Goal: Register for event/course

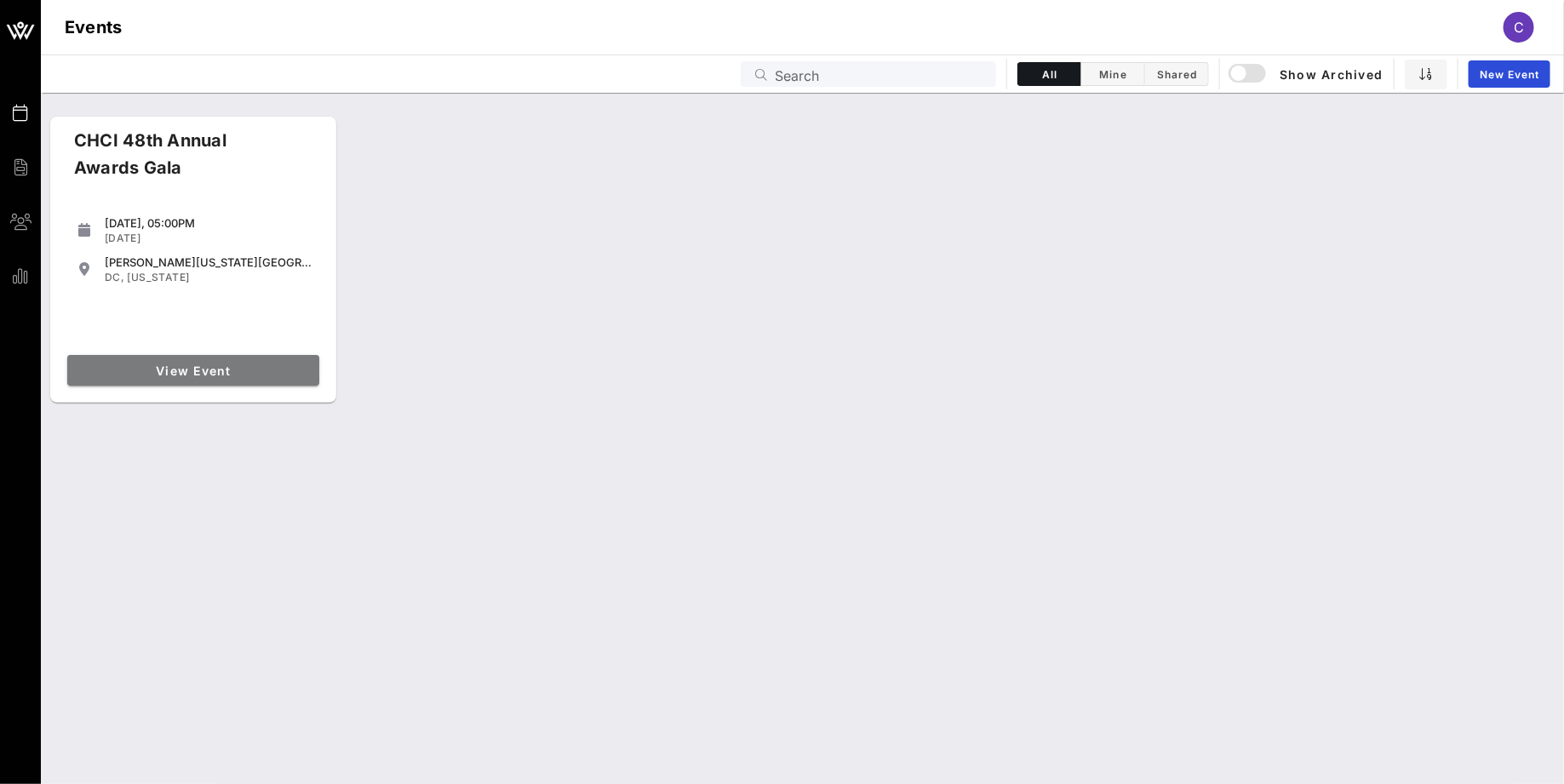
click at [240, 369] on span "View Event" at bounding box center [193, 370] width 238 height 14
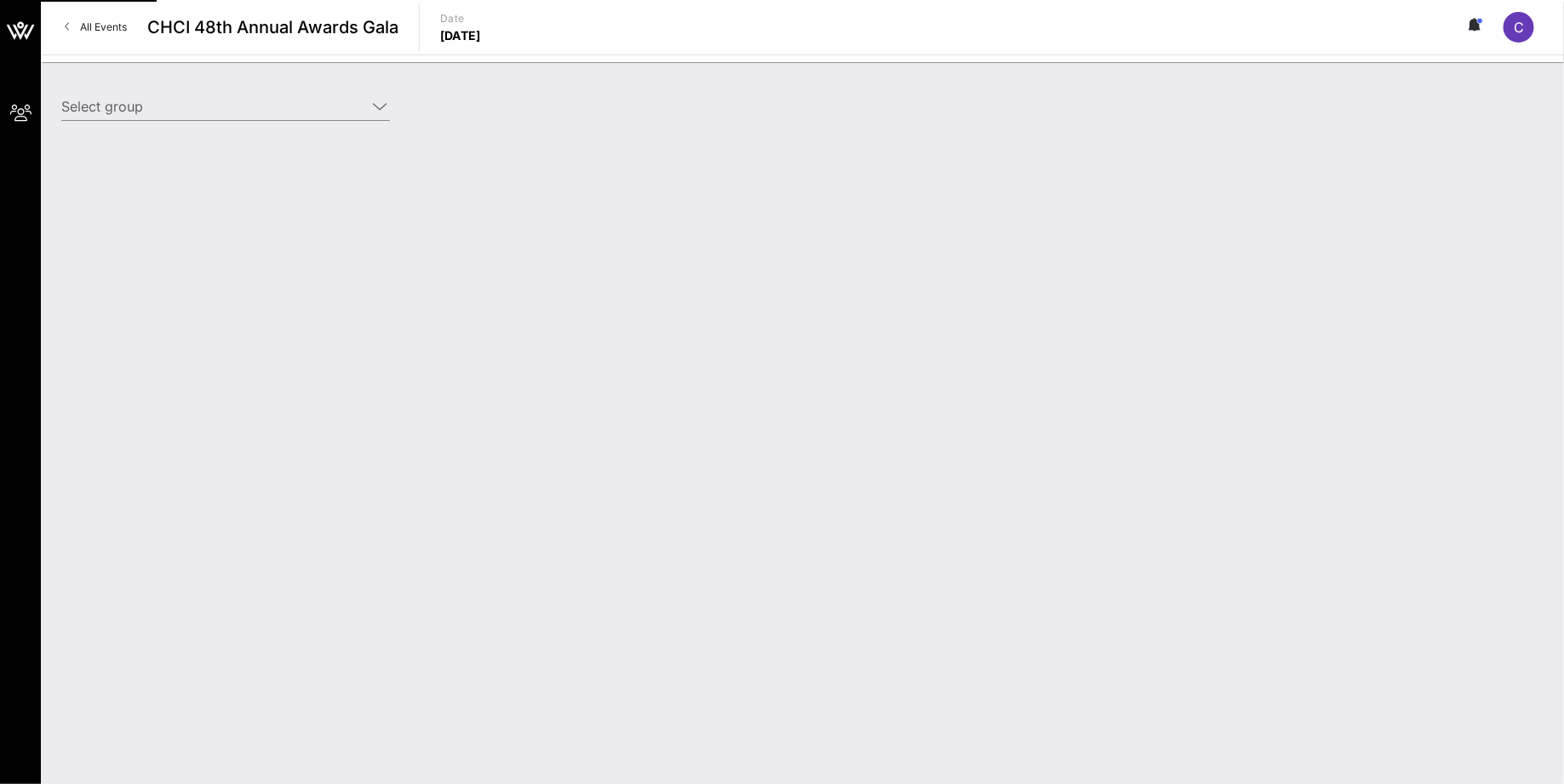
type input "NCTA (NCTA) [[PERSON_NAME], [EMAIL_ADDRESS][DOMAIN_NAME]]"
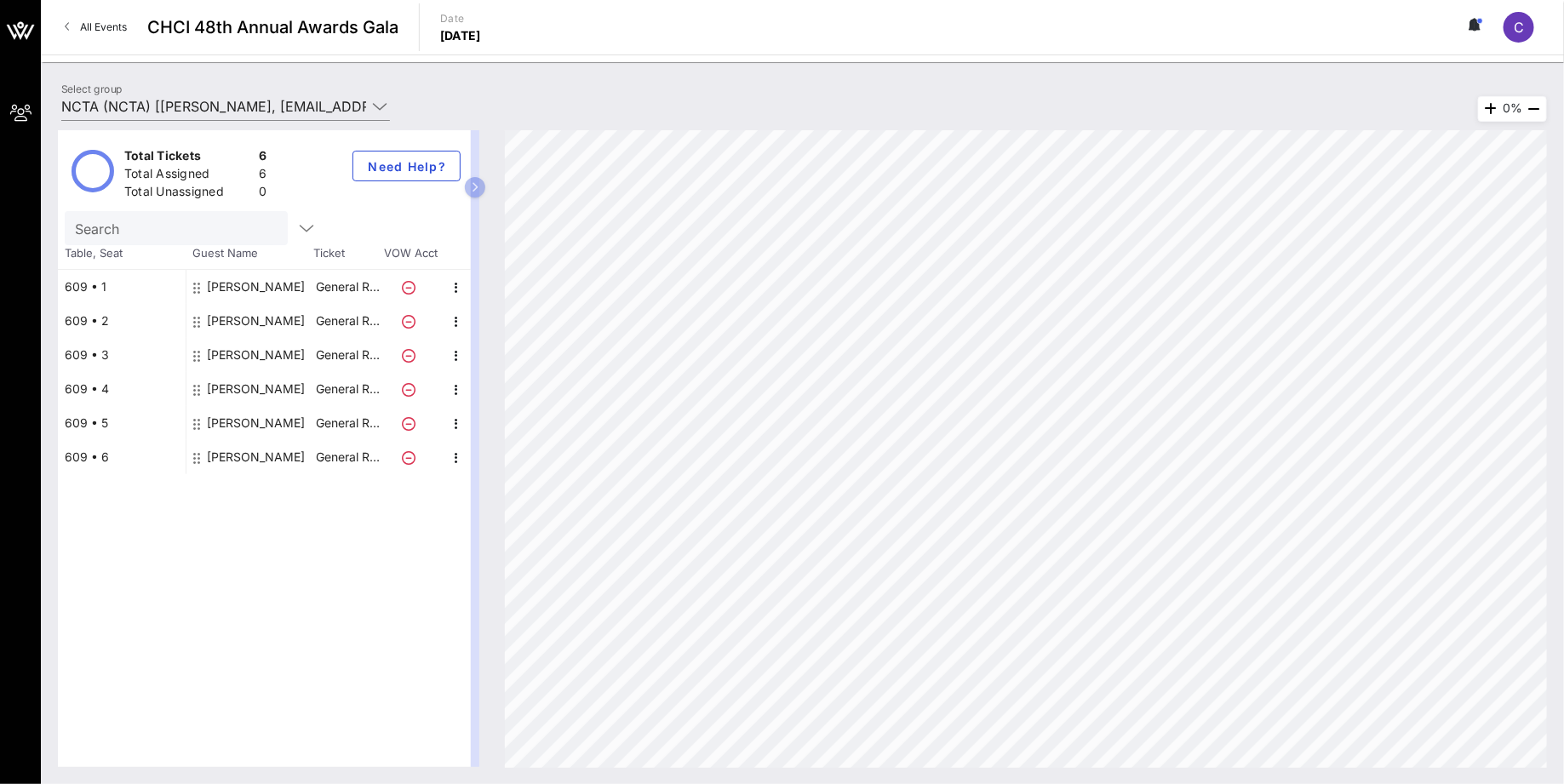
click at [103, 26] on span "All Events" at bounding box center [103, 26] width 47 height 13
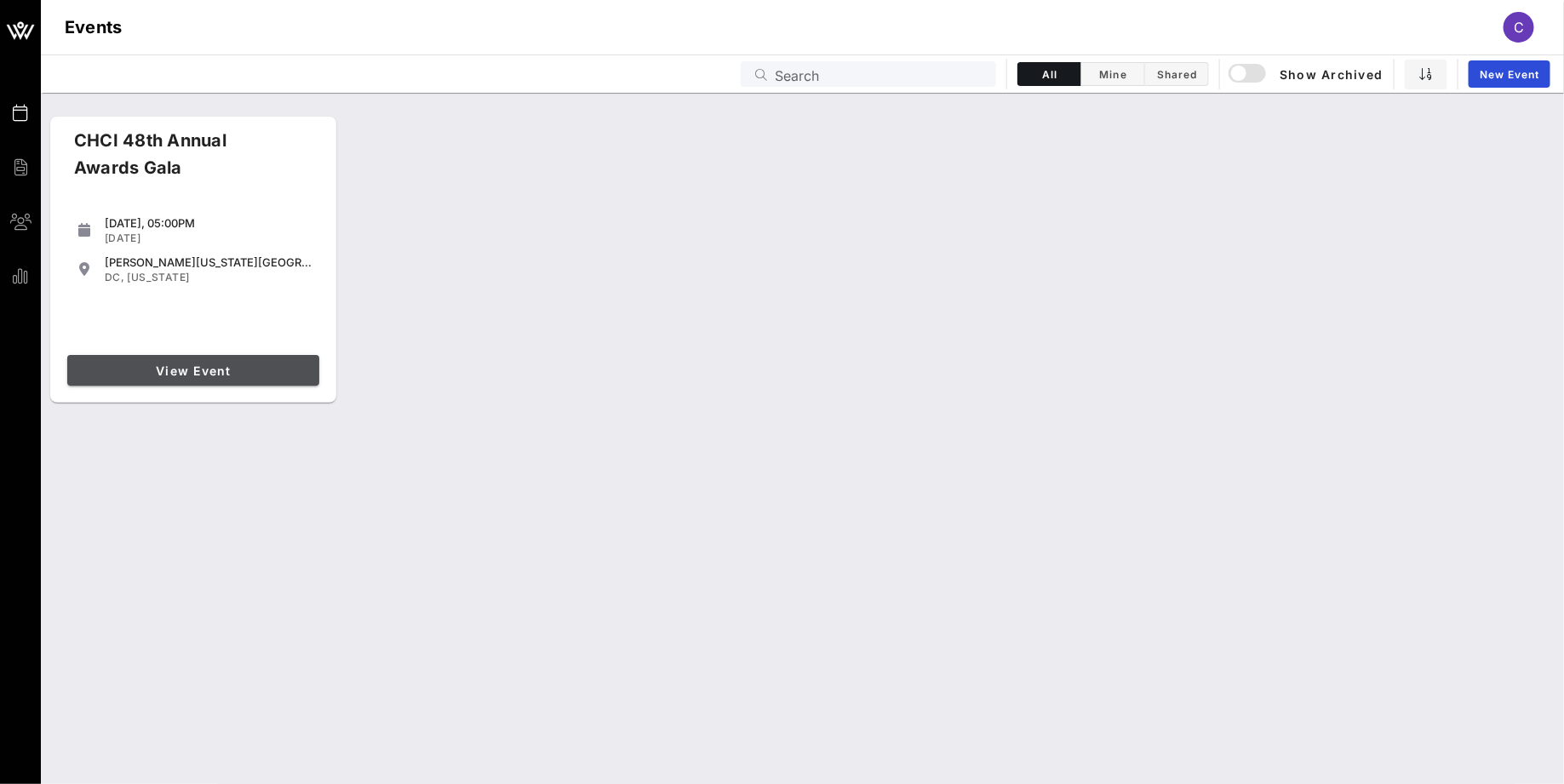
click at [163, 365] on span "View Event" at bounding box center [193, 370] width 238 height 14
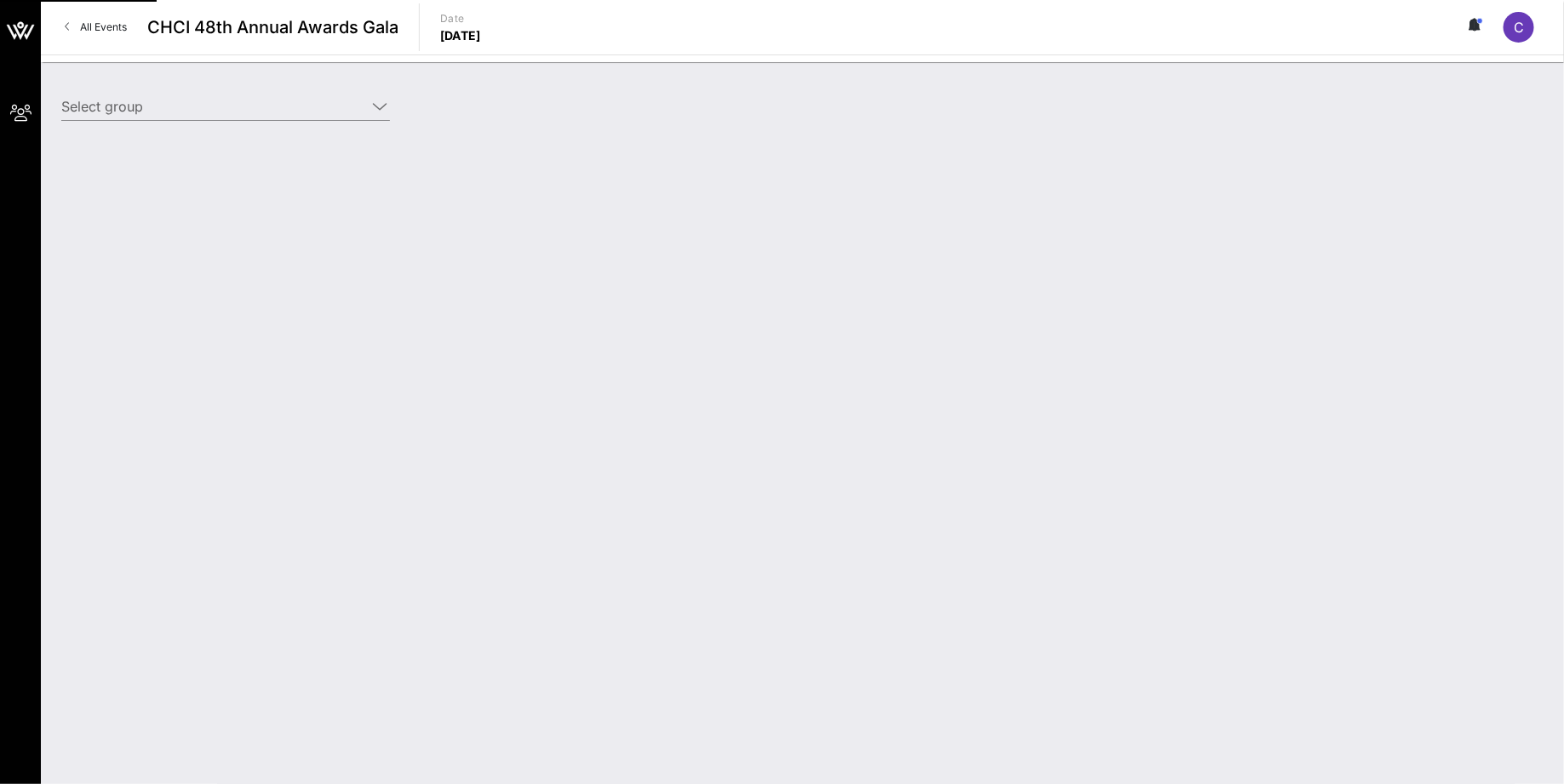
type input "NCTA (NCTA) [[PERSON_NAME], [EMAIL_ADDRESS][DOMAIN_NAME]]"
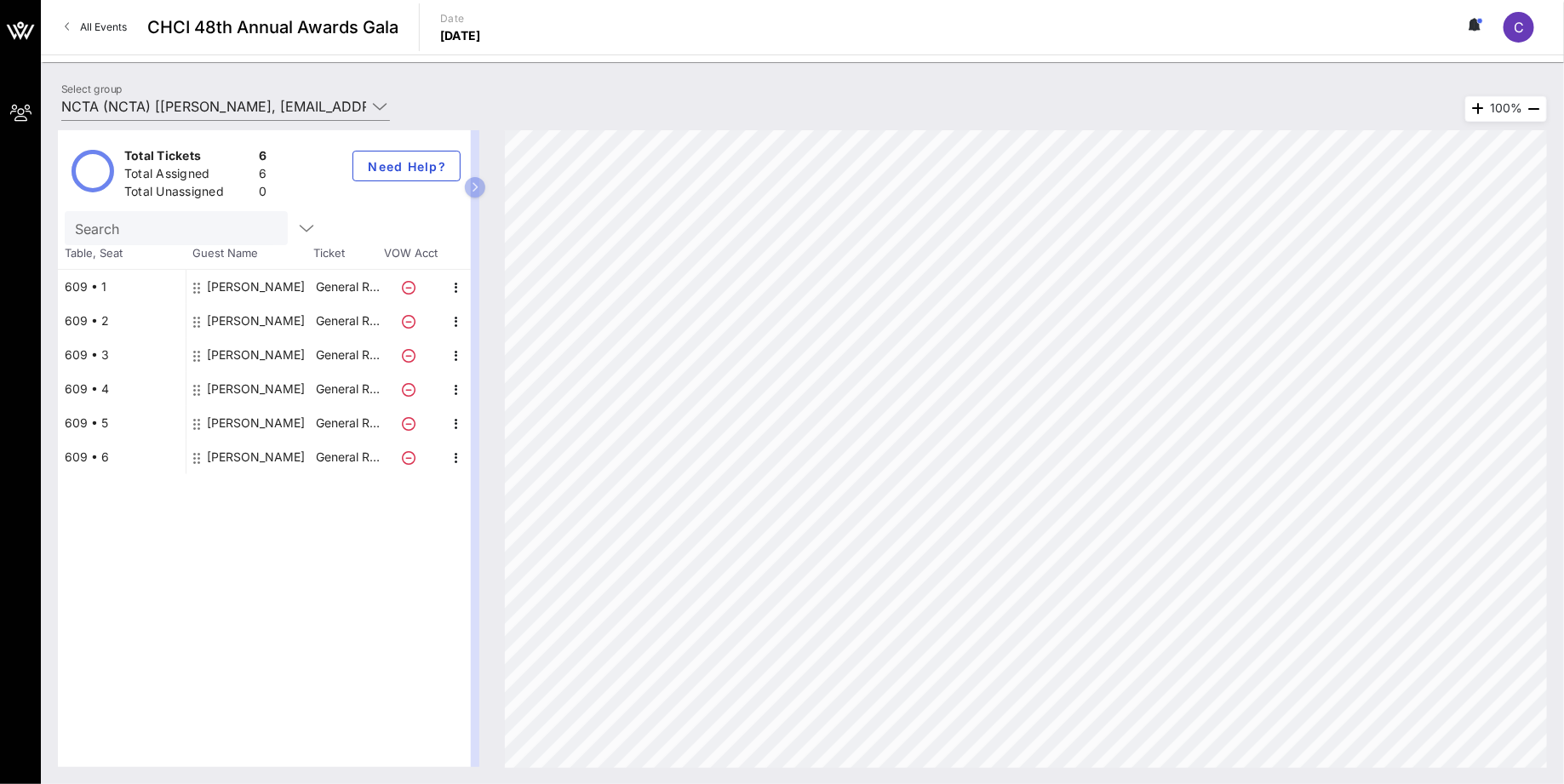
click at [101, 296] on div "609 • 1" at bounding box center [122, 286] width 127 height 34
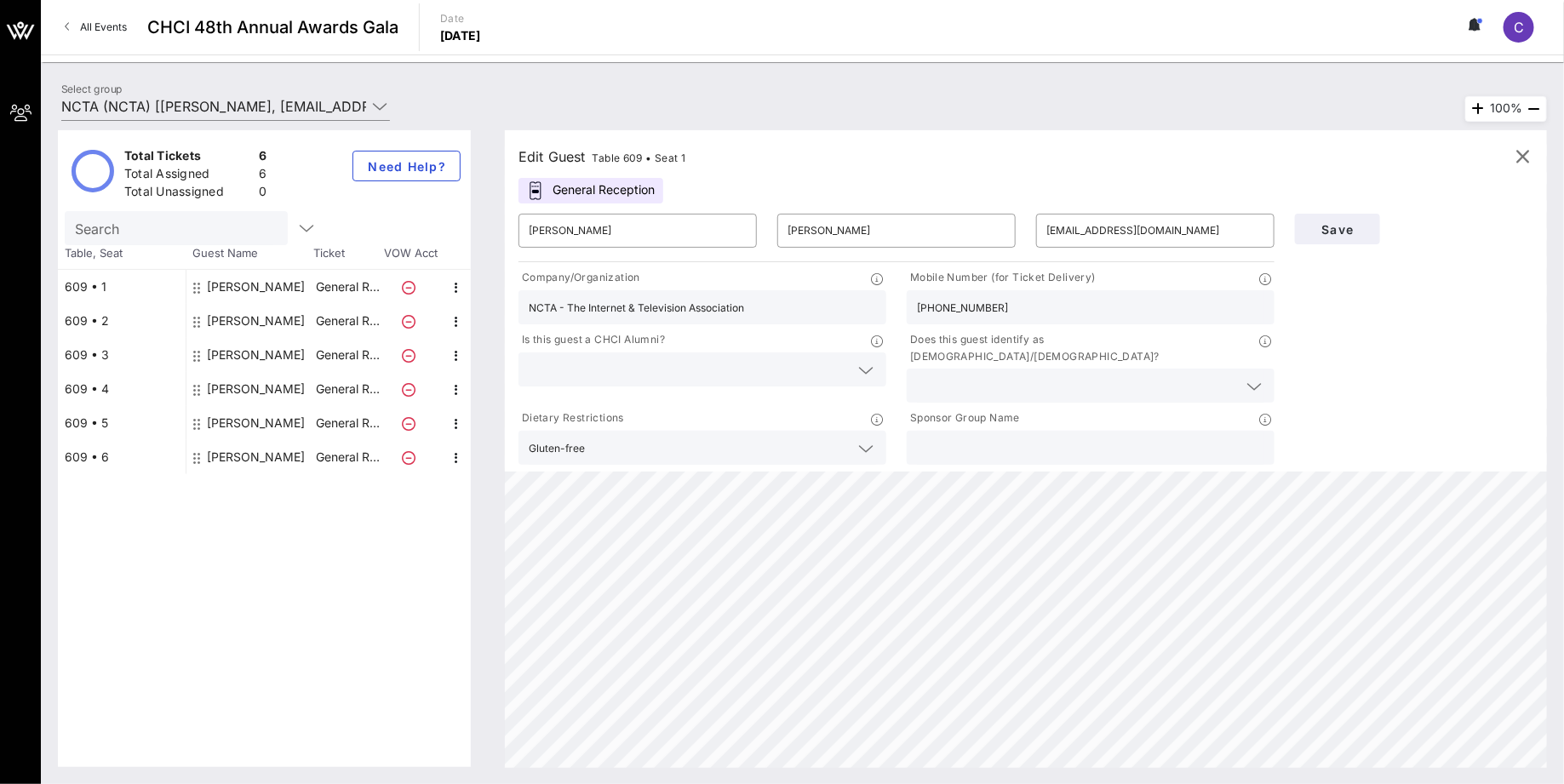
click at [1473, 23] on icon at bounding box center [1471, 24] width 4 height 11
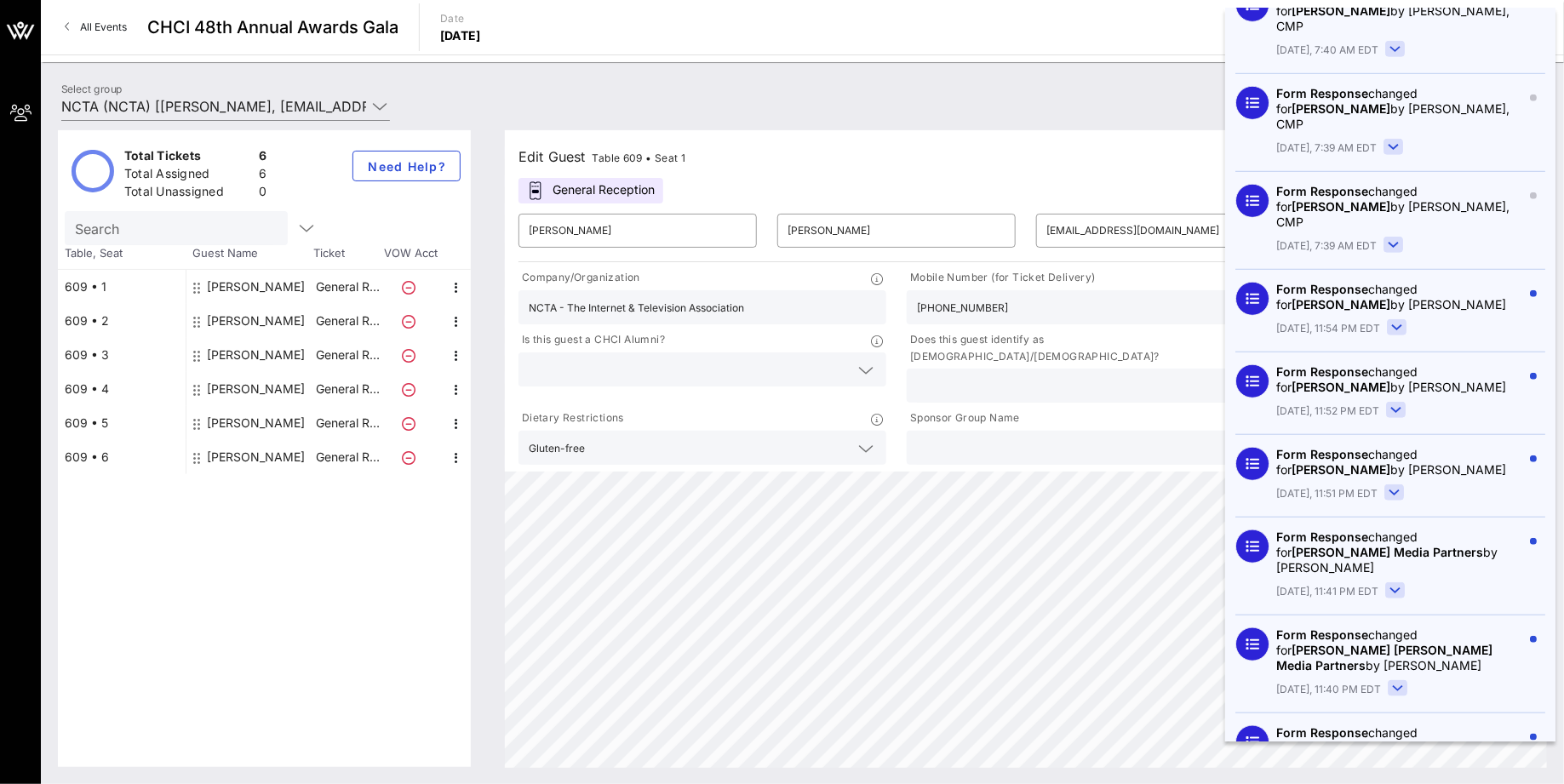
scroll to position [551, 0]
